Goal: Task Accomplishment & Management: Manage account settings

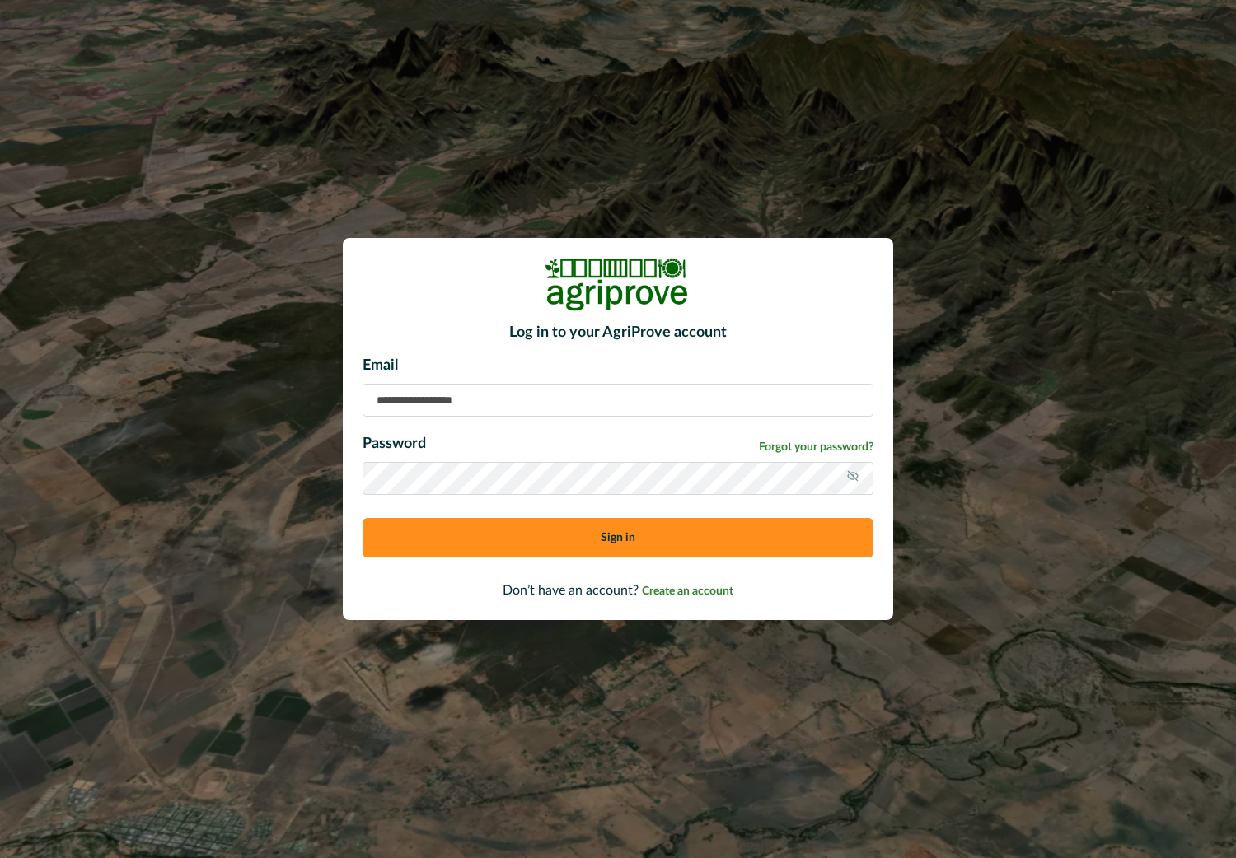
click at [444, 410] on input at bounding box center [617, 400] width 511 height 33
click at [407, 396] on input at bounding box center [617, 400] width 511 height 33
type input "**********"
click at [362, 518] on button "Sign in" at bounding box center [617, 538] width 511 height 40
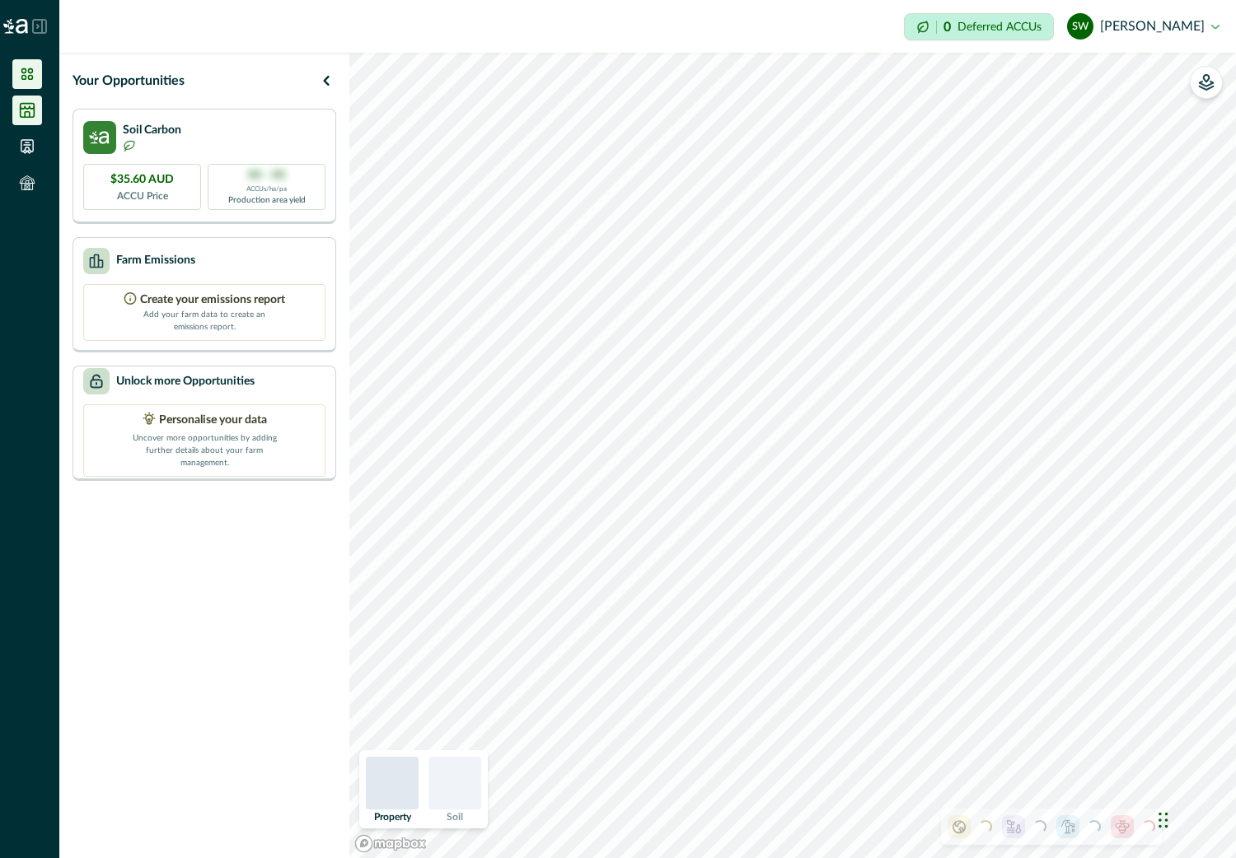
click at [29, 100] on li at bounding box center [27, 111] width 30 height 30
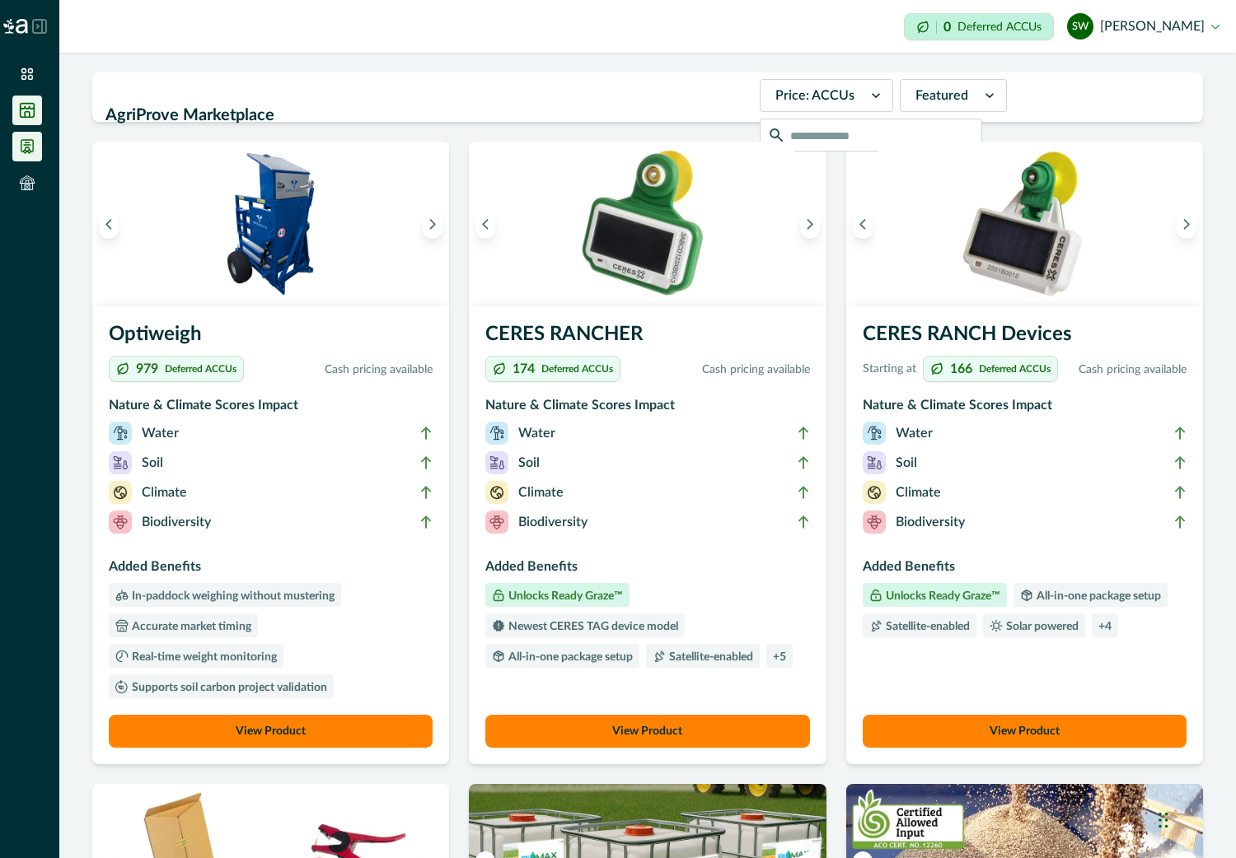
click at [35, 144] on icon at bounding box center [27, 146] width 16 height 16
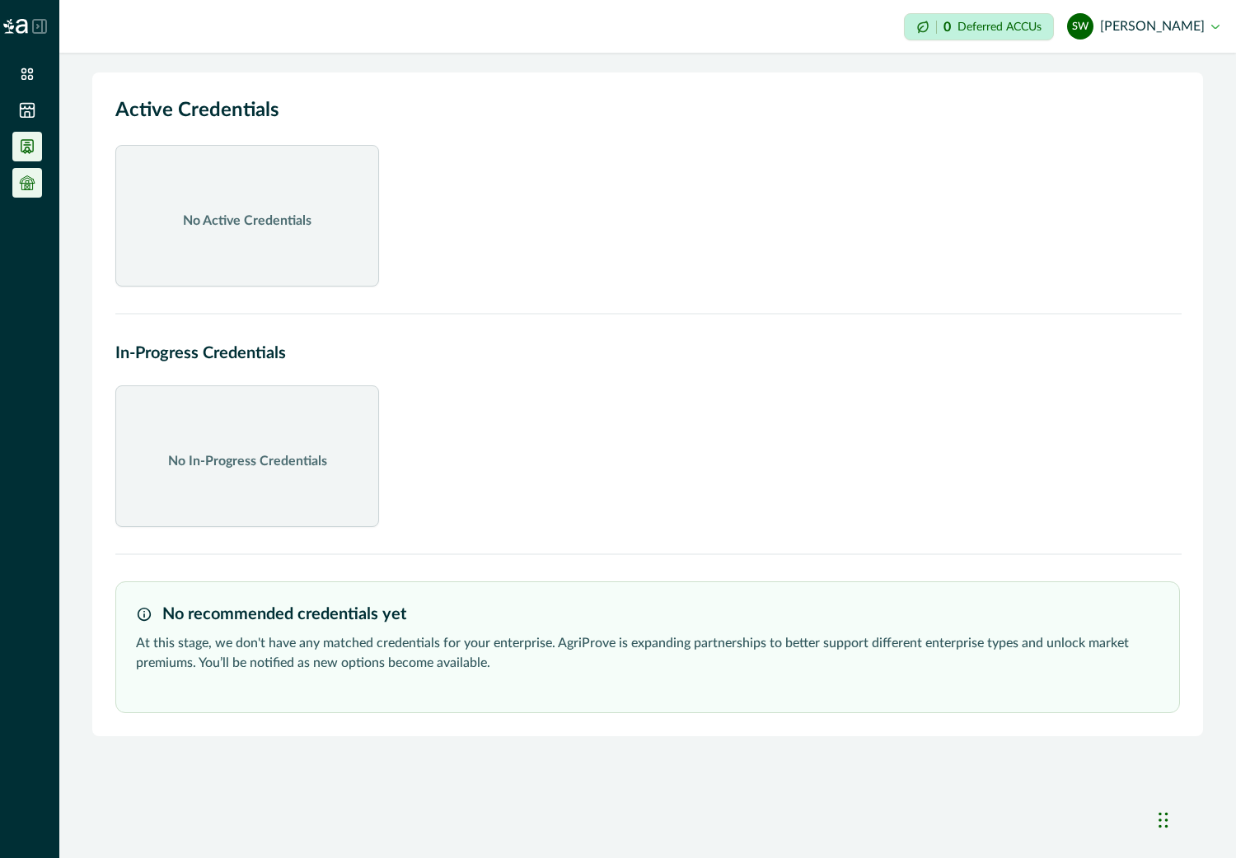
click at [27, 182] on icon at bounding box center [27, 183] width 16 height 16
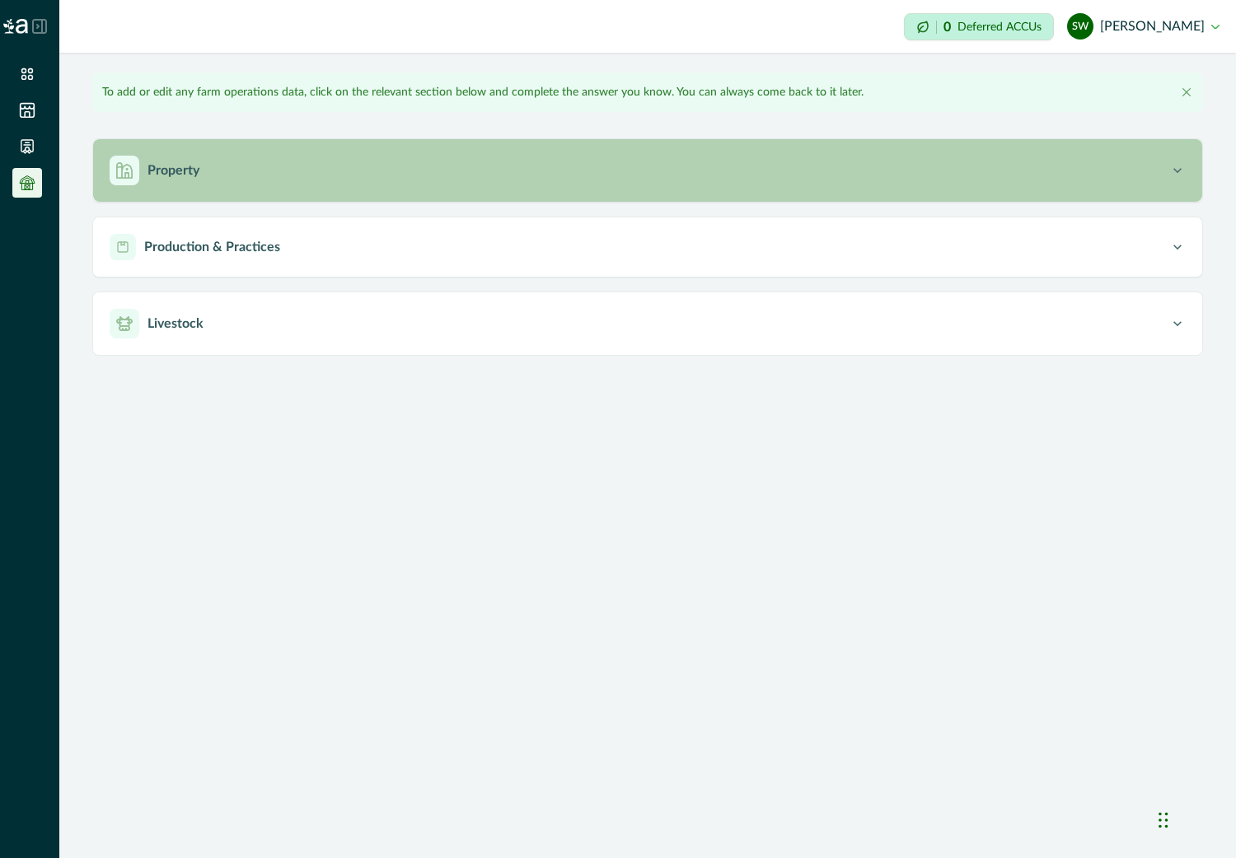
click at [193, 162] on p "Property" at bounding box center [173, 171] width 52 height 20
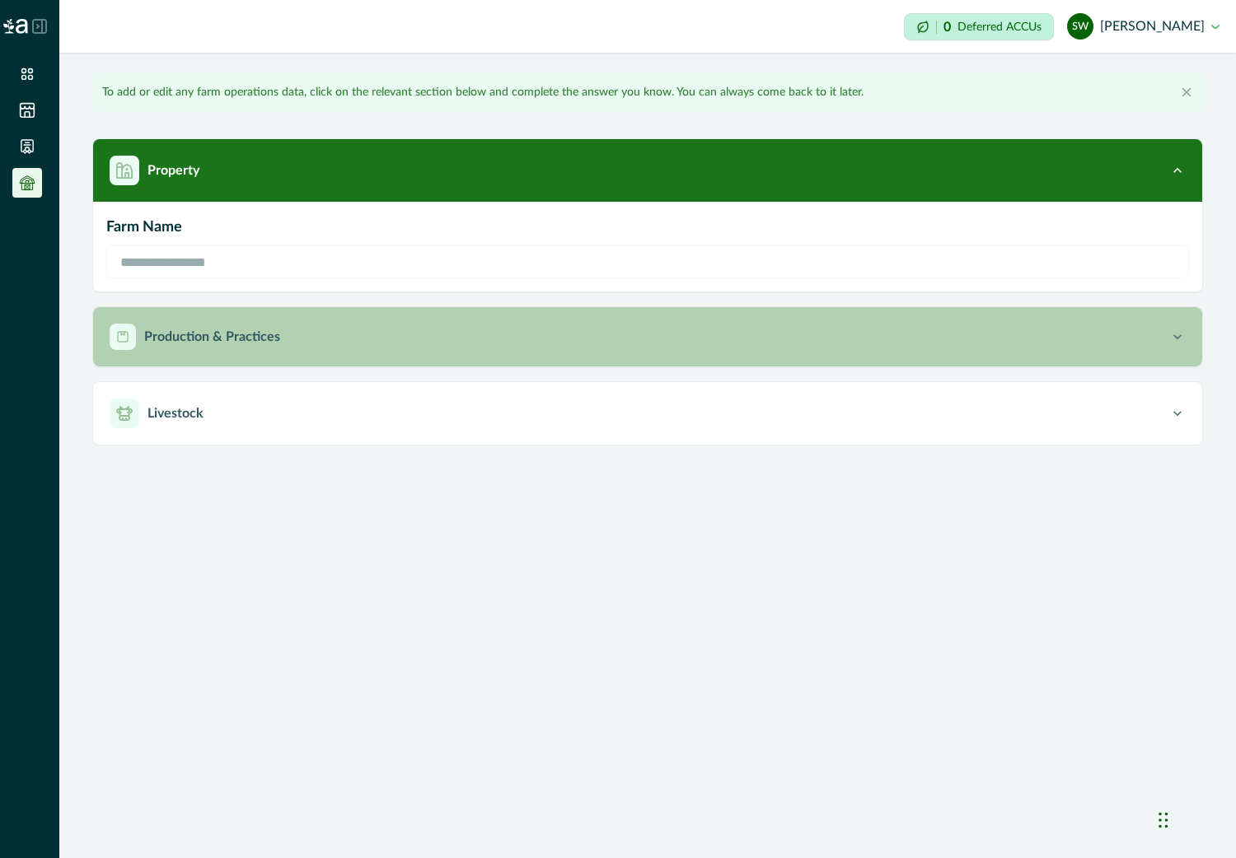
click at [189, 337] on p "Production & Practices" at bounding box center [212, 337] width 136 height 20
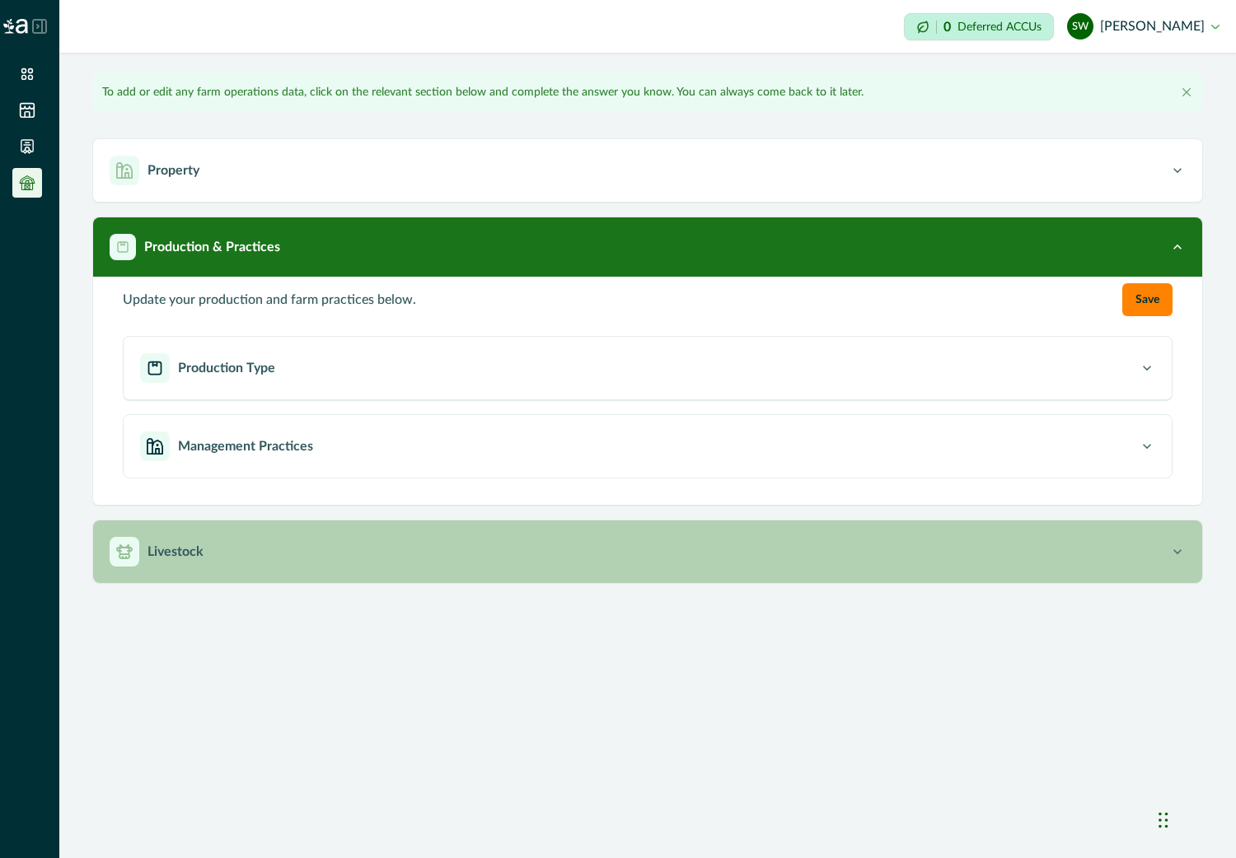
click at [193, 565] on button "Livestock" at bounding box center [647, 552] width 1109 height 63
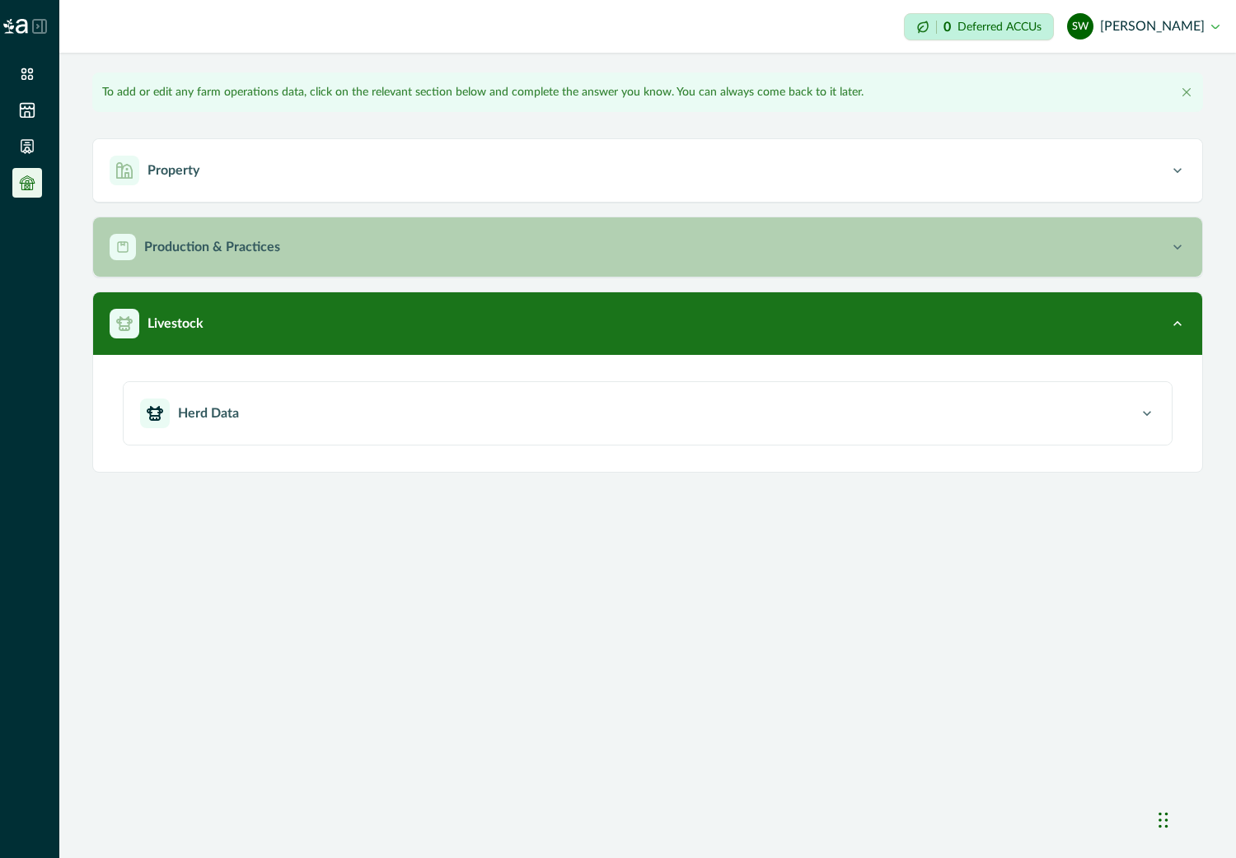
click at [201, 241] on p "Production & Practices" at bounding box center [212, 247] width 136 height 20
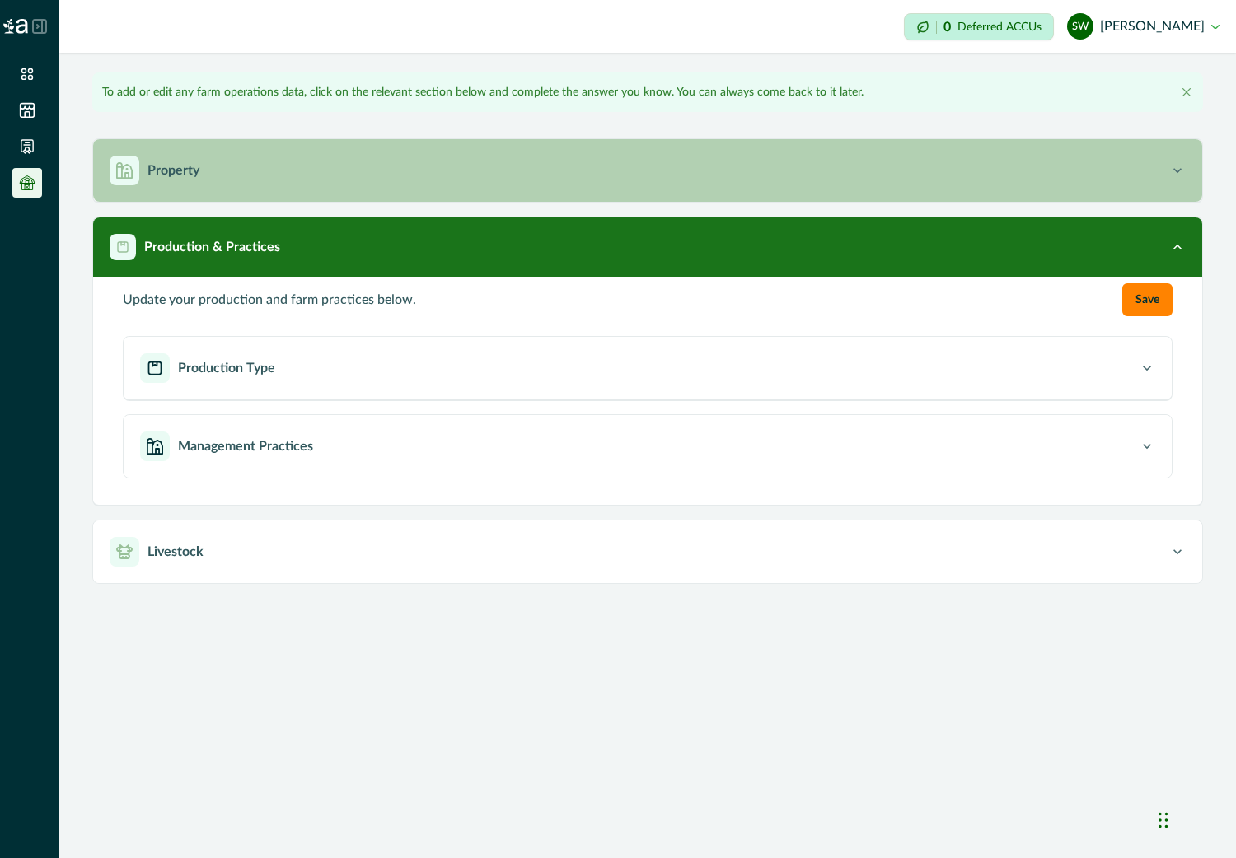
click at [202, 175] on div "Property" at bounding box center [639, 171] width 1059 height 30
